Goal: Task Accomplishment & Management: Use online tool/utility

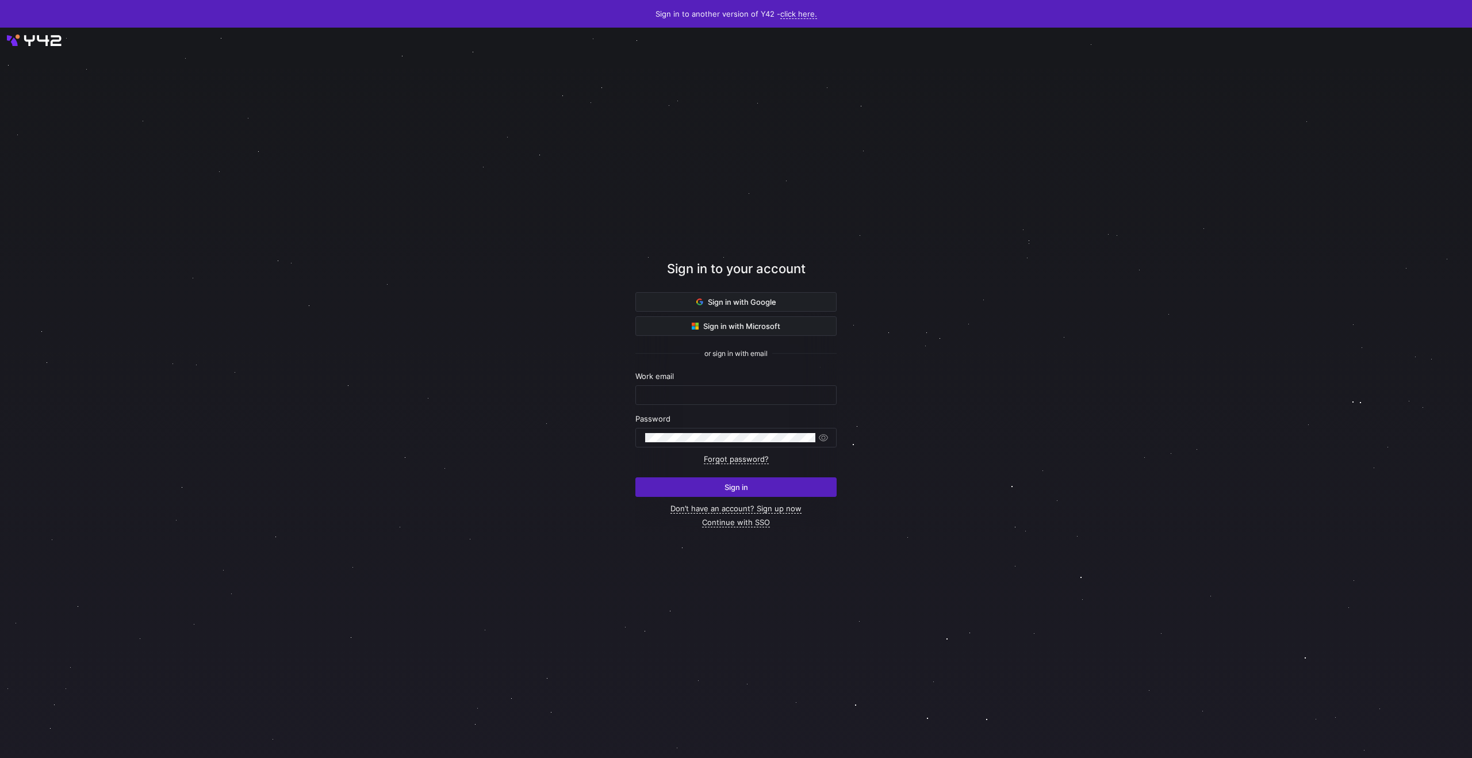
type input "[PERSON_NAME][EMAIL_ADDRESS][DOMAIN_NAME]"
click at [686, 483] on span "submit" at bounding box center [736, 487] width 200 height 18
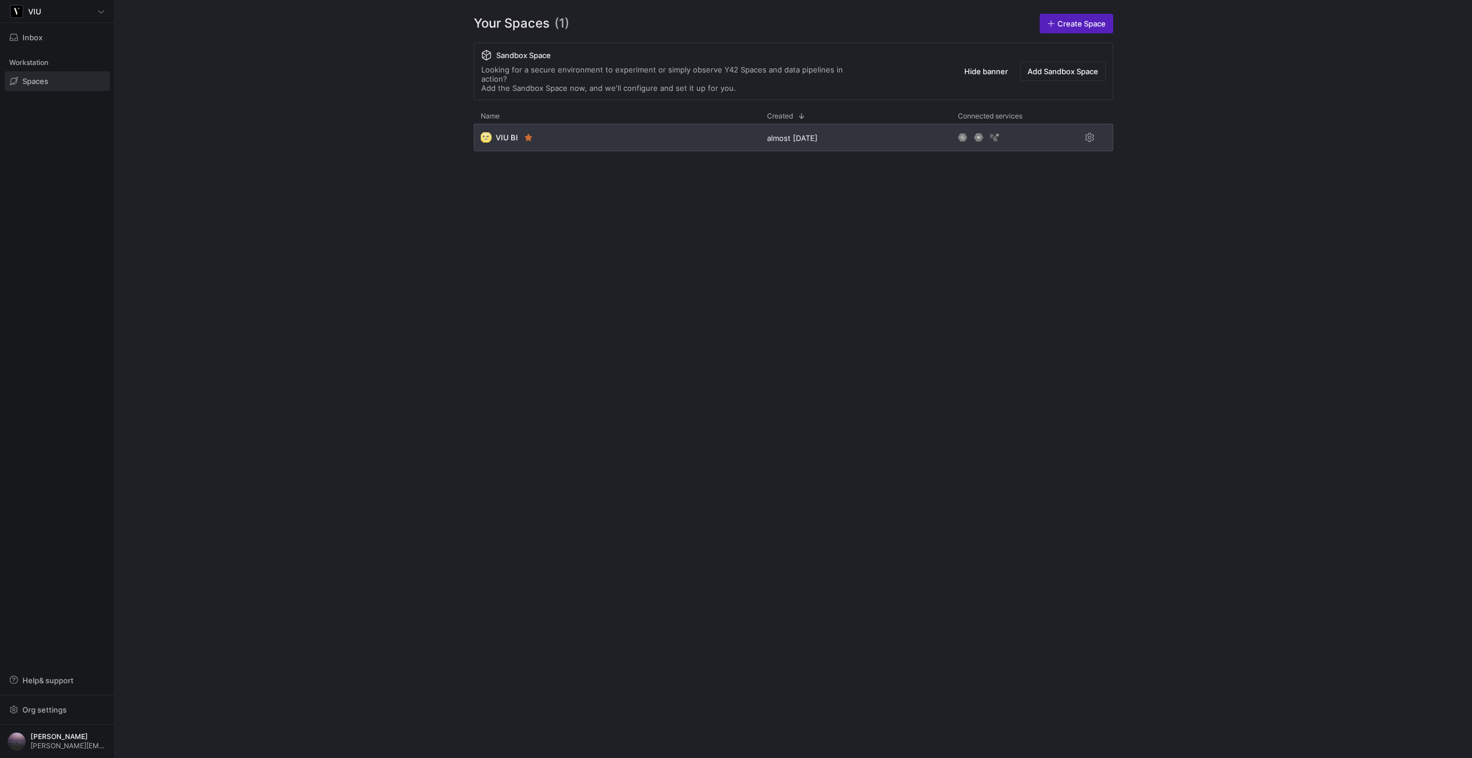
click at [607, 132] on div "🌝 VIU BI" at bounding box center [617, 138] width 286 height 28
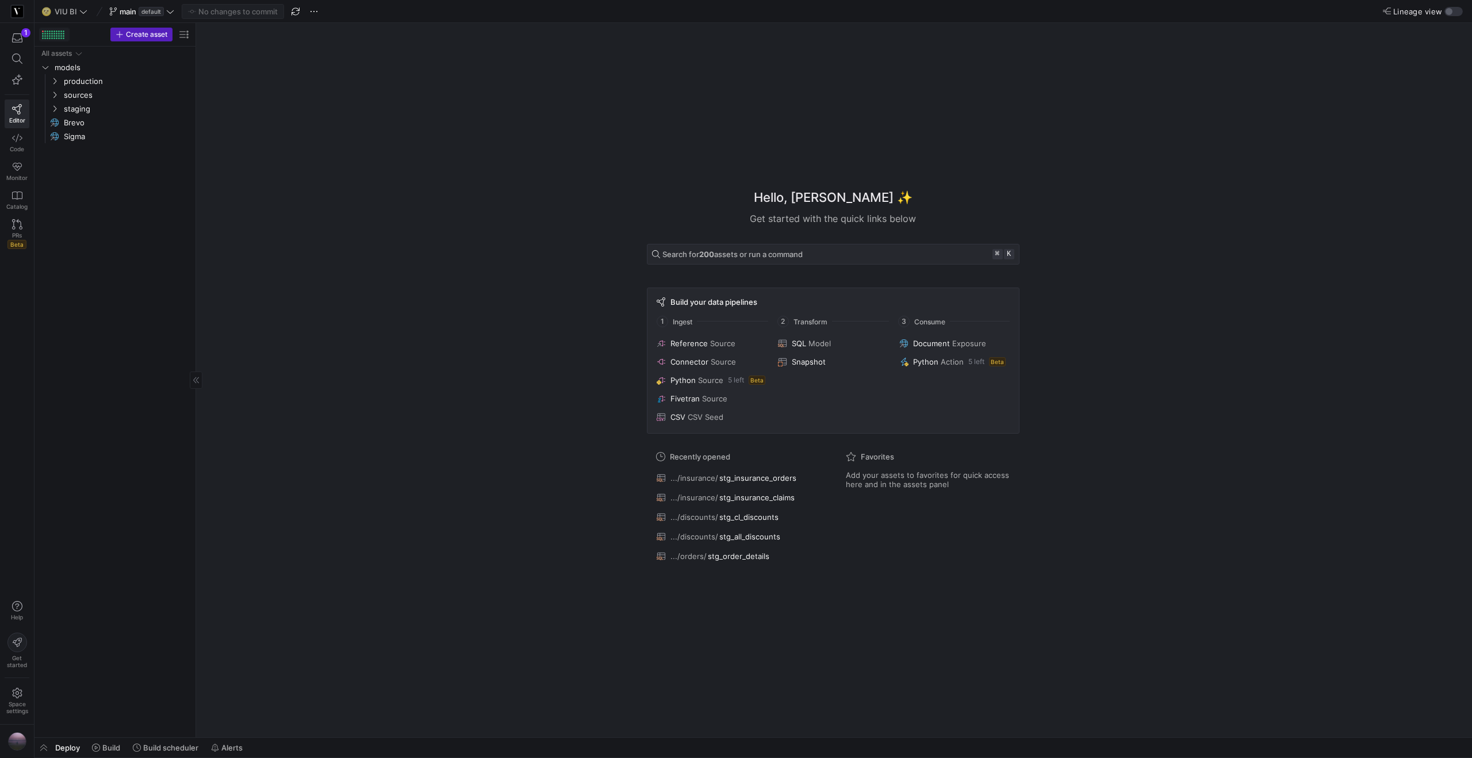
click at [42, 33] on div at bounding box center [43, 34] width 2 height 2
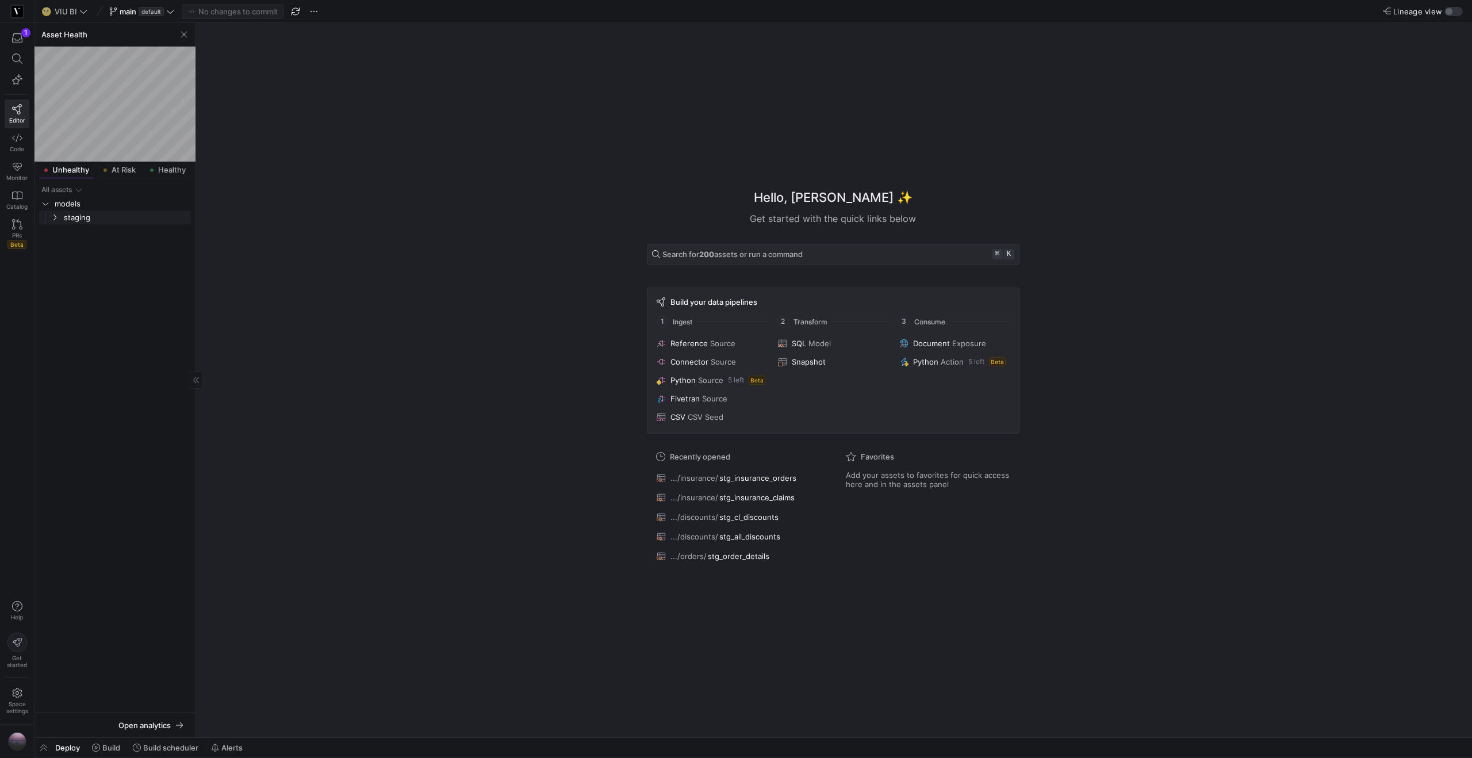
click at [55, 221] on y42-icon "Press SPACE to select this row." at bounding box center [54, 217] width 9 height 9
click at [63, 228] on icon "Press SPACE to select this row." at bounding box center [64, 231] width 8 height 7
click at [77, 246] on span "stg_all_promotions_max_loaded​​​​​​​​​​" at bounding box center [128, 245] width 123 height 13
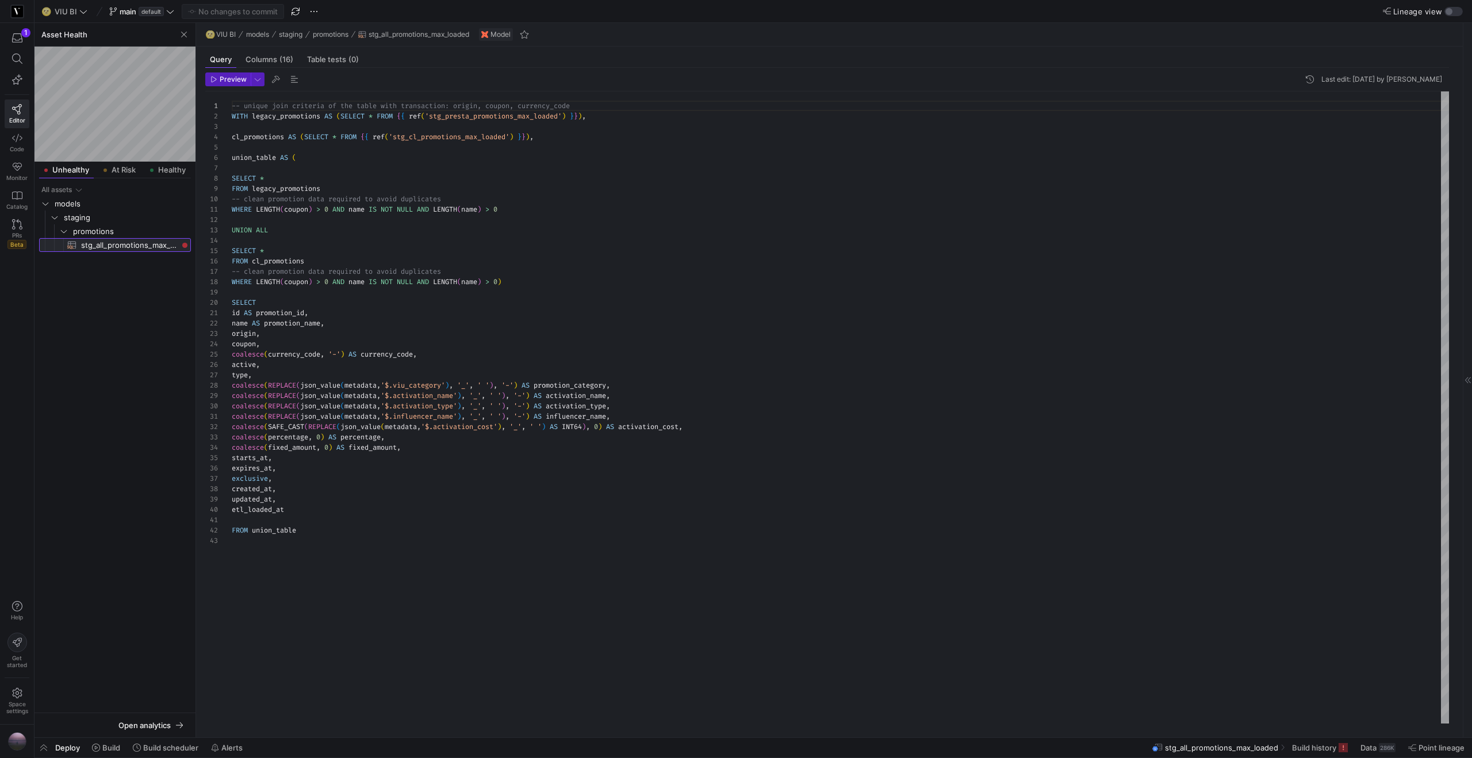
scroll to position [103, 0]
click at [235, 80] on span "Preview" at bounding box center [233, 79] width 27 height 8
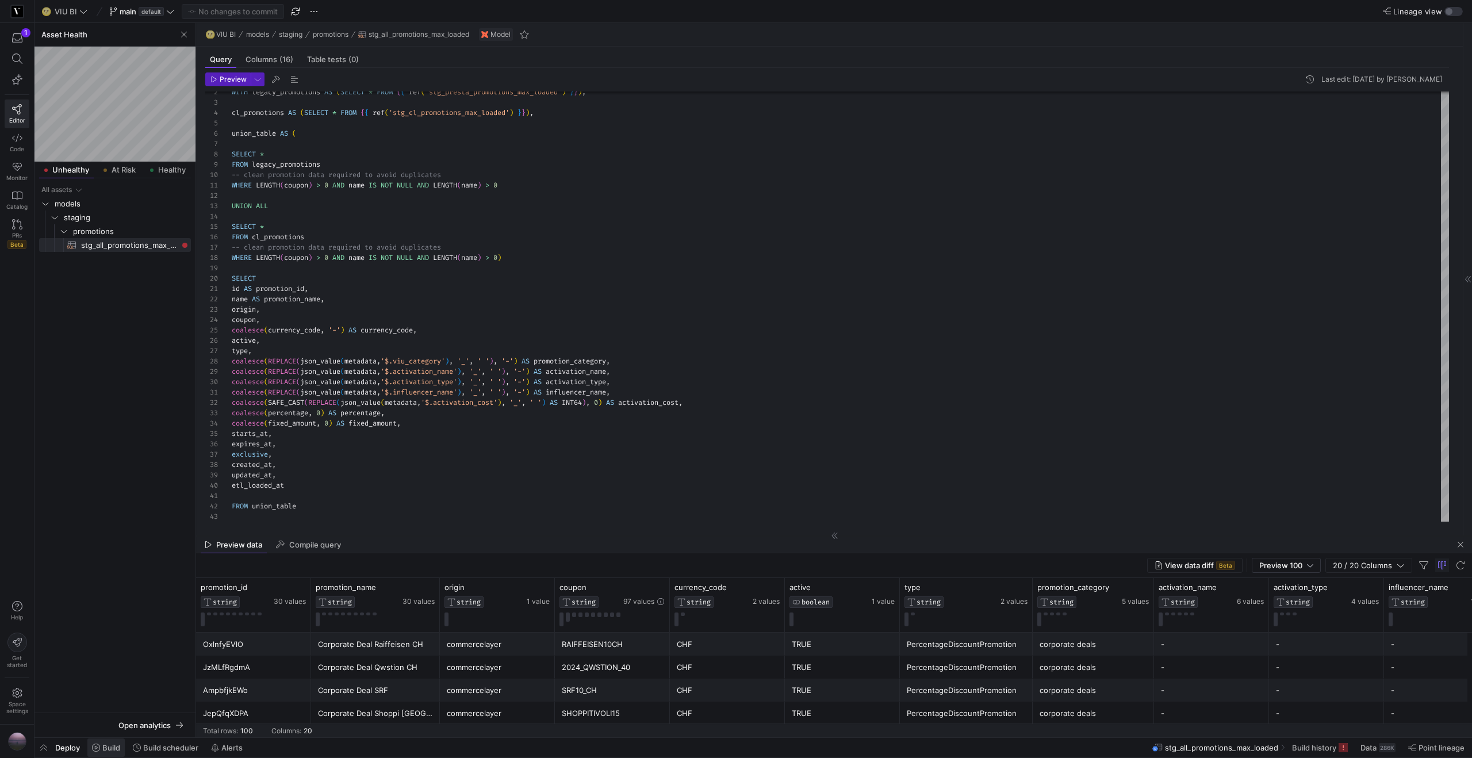
click at [114, 746] on span "Build" at bounding box center [111, 747] width 18 height 9
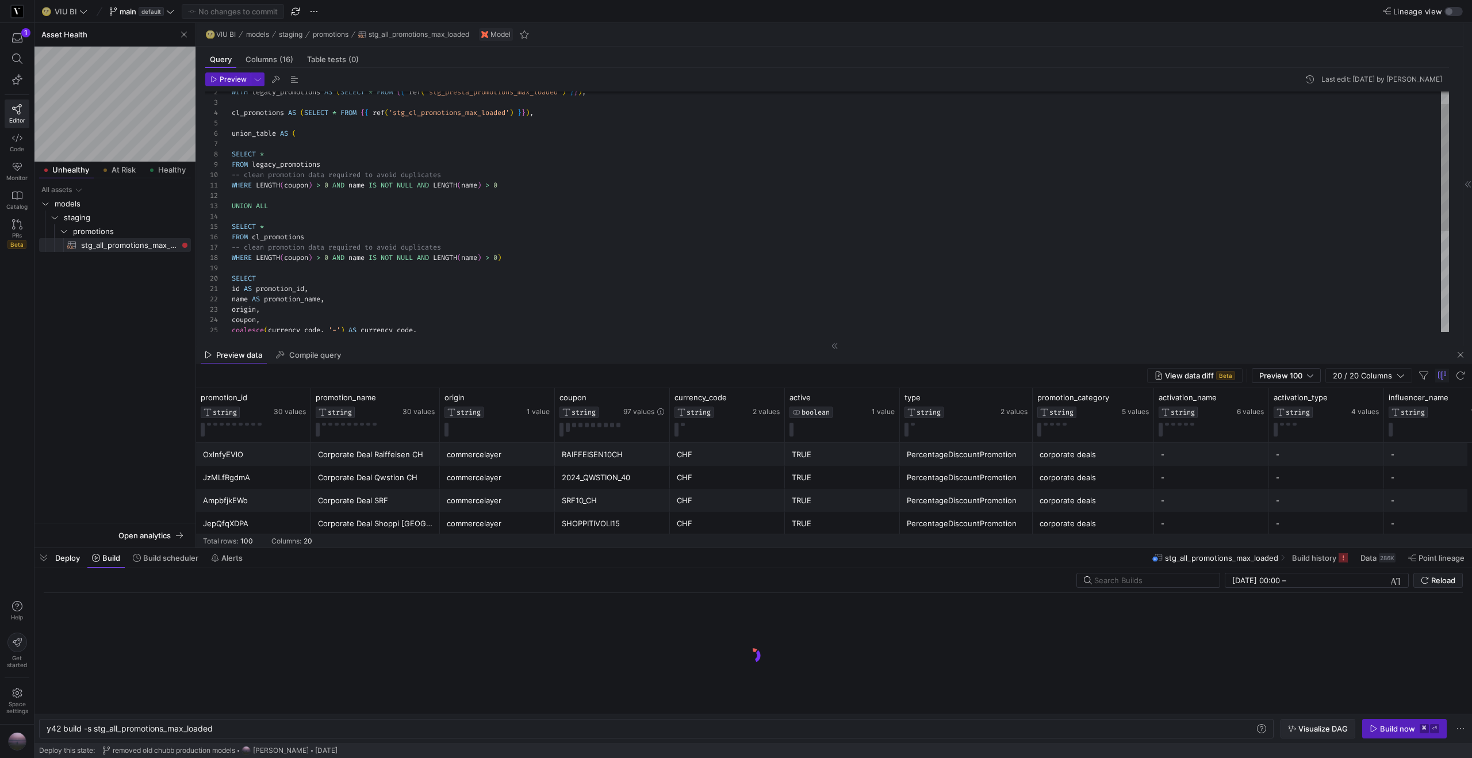
scroll to position [0, 168]
click at [1451, 733] on div "Visualize DAG Build now ⌘ ⏎" at bounding box center [1373, 729] width 187 height 20
click at [1428, 736] on span "button" at bounding box center [1404, 728] width 83 height 18
click at [21, 40] on icon "button" at bounding box center [17, 38] width 10 height 10
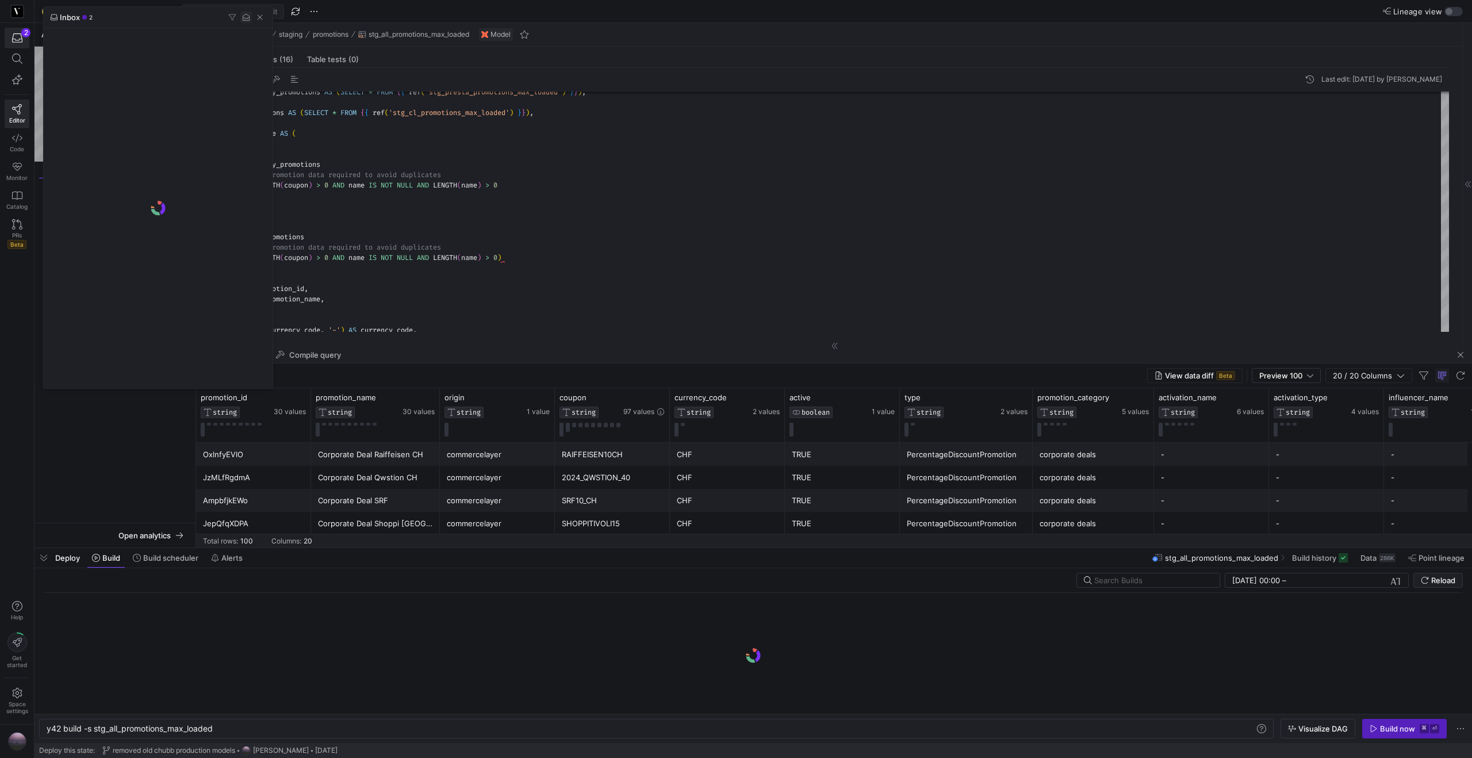
click at [245, 18] on span "button" at bounding box center [245, 16] width 11 height 11
click at [259, 17] on span "button" at bounding box center [259, 16] width 11 height 11
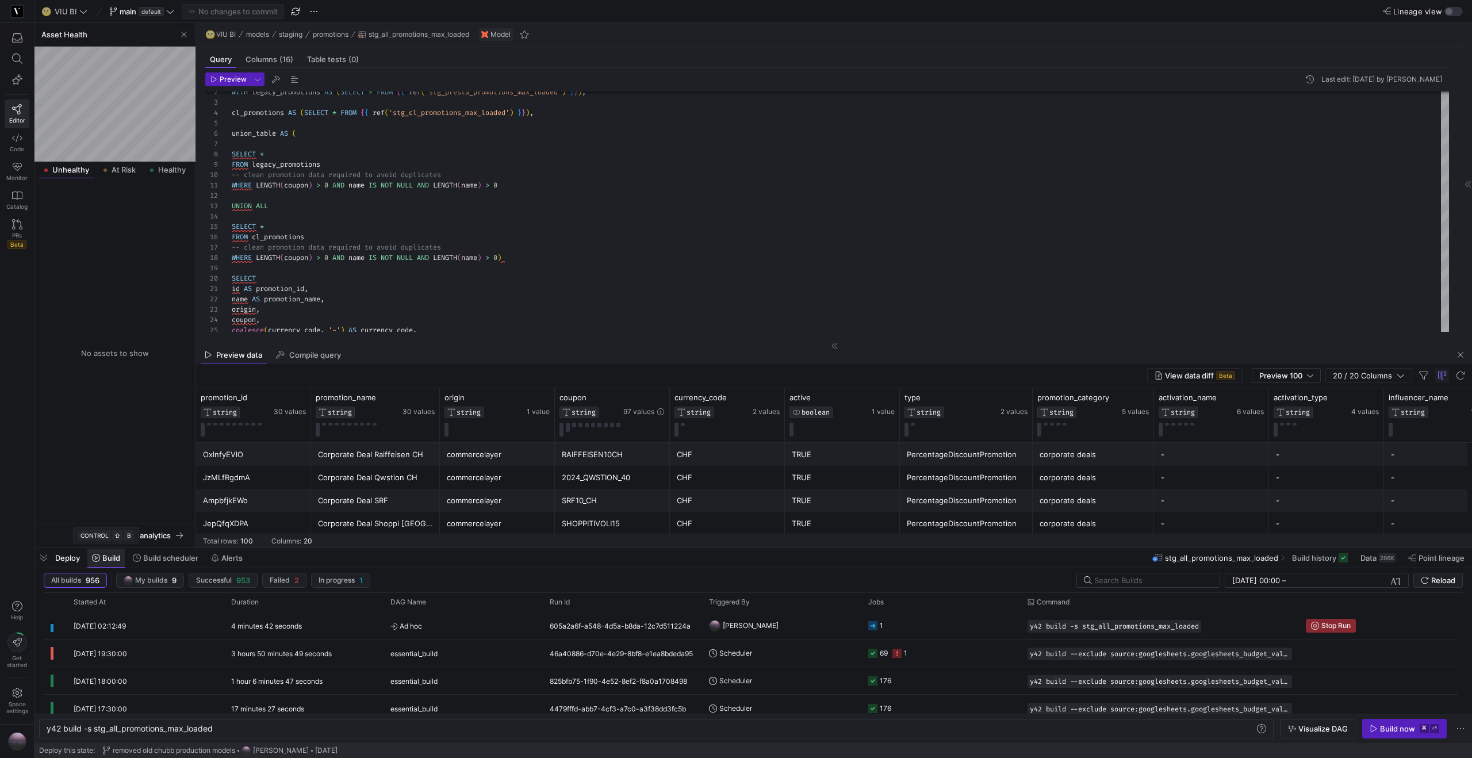
click at [101, 555] on span "Build" at bounding box center [106, 557] width 28 height 9
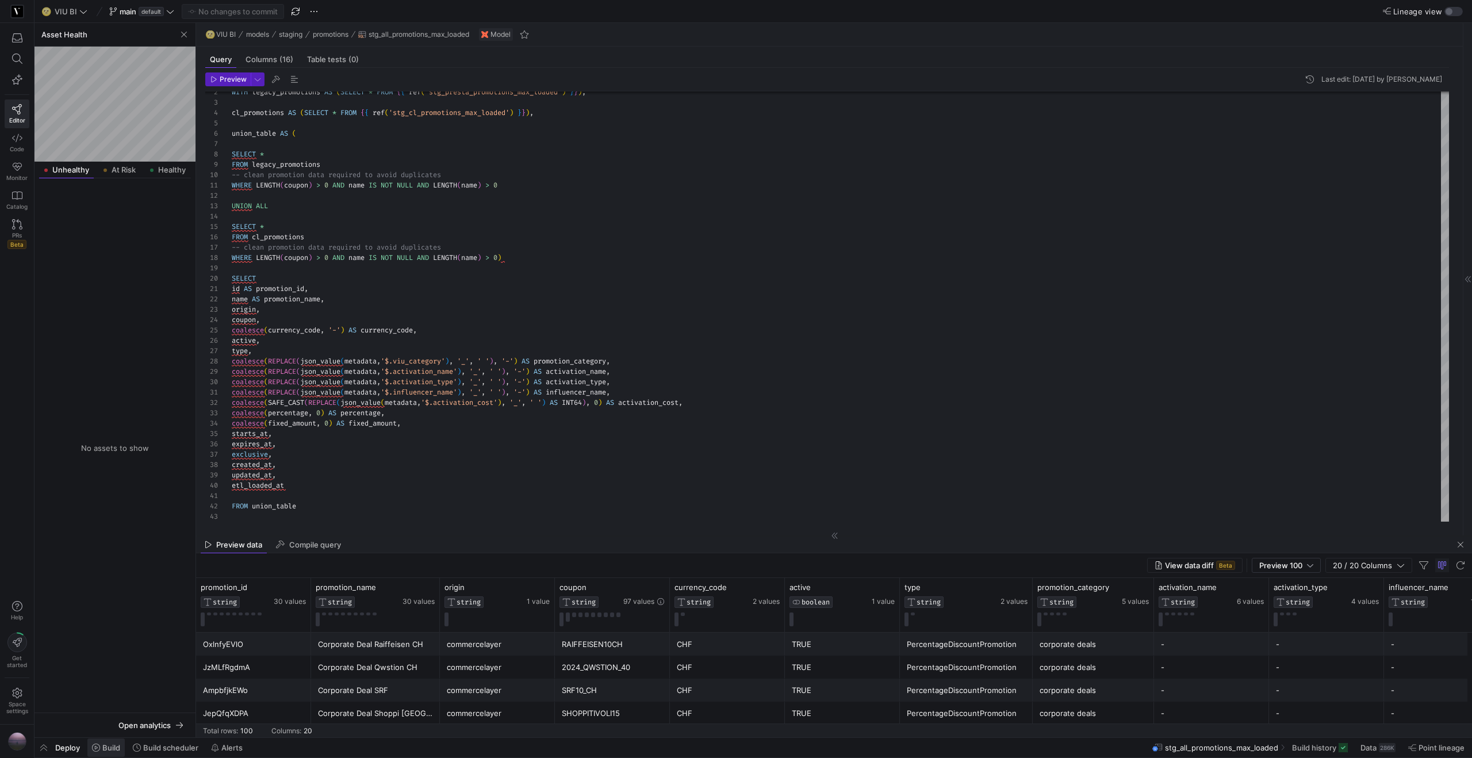
click at [114, 746] on span "Build" at bounding box center [111, 747] width 18 height 9
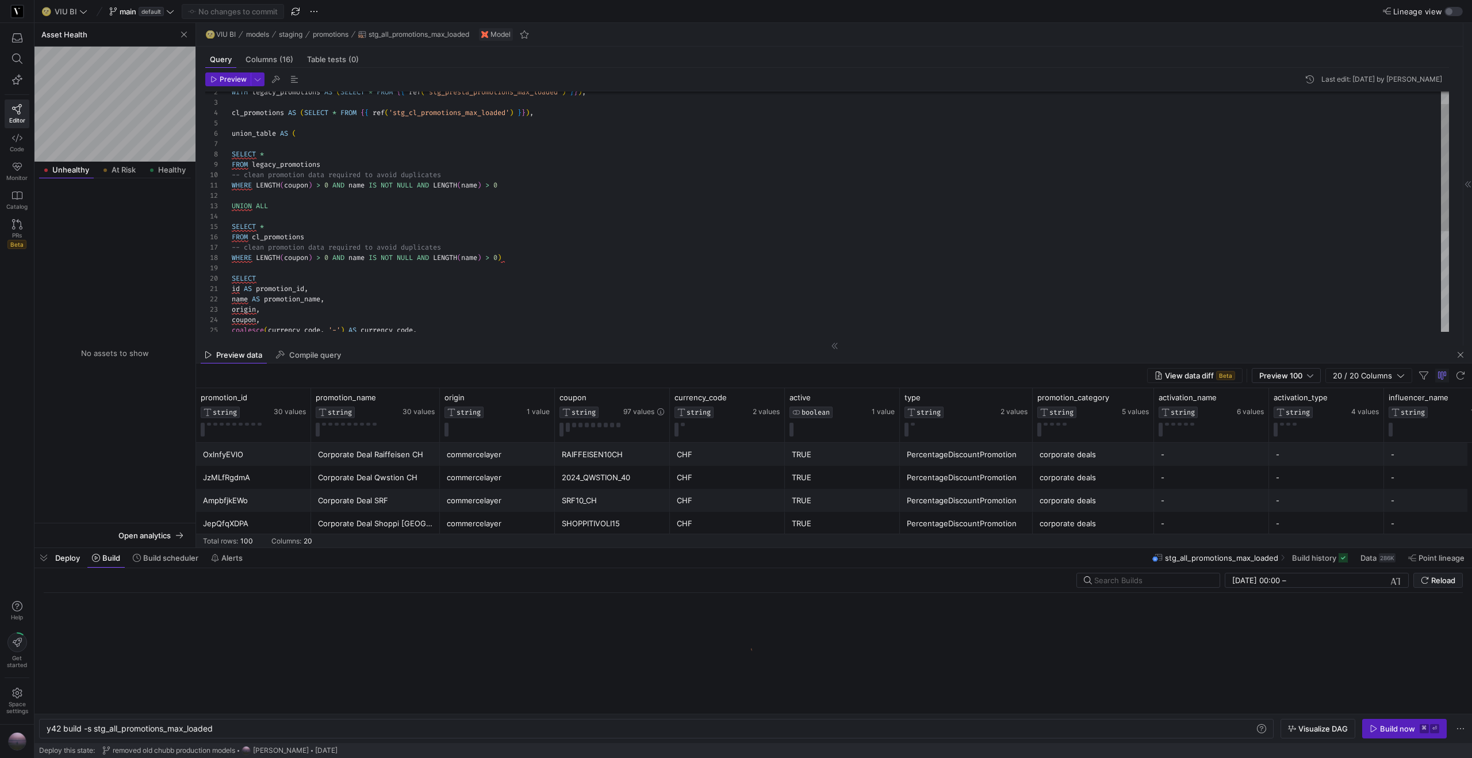
scroll to position [0, 168]
